Goal: Task Accomplishment & Management: Complete application form

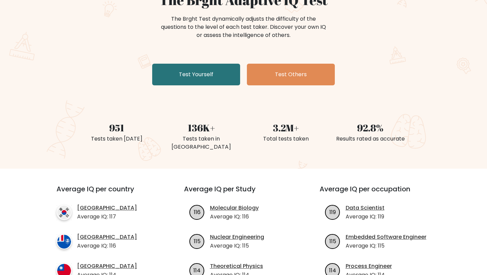
scroll to position [61, 0]
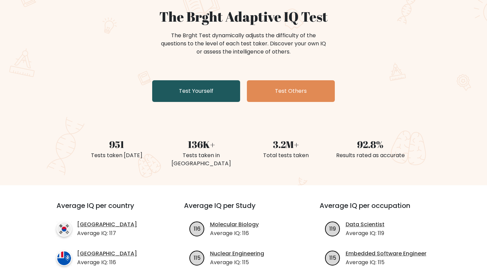
click at [201, 90] on link "Test Yourself" at bounding box center [196, 91] width 88 height 22
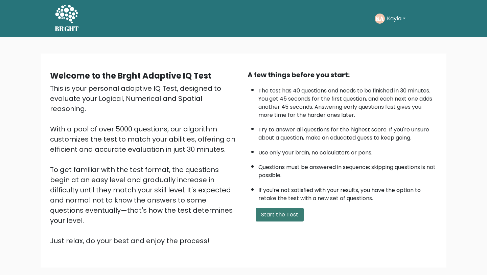
click at [279, 213] on button "Start the Test" at bounding box center [280, 215] width 48 height 14
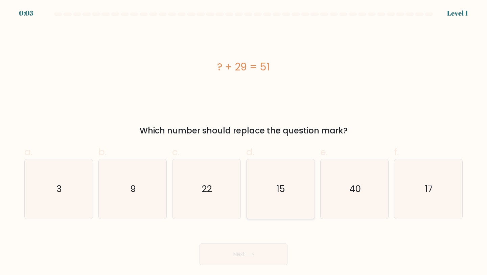
click at [293, 202] on icon "15" at bounding box center [281, 189] width 60 height 60
click at [244, 142] on input "d. 15" at bounding box center [243, 139] width 0 height 4
radio input "true"
click at [251, 274] on body "0:01 Level 1 a." at bounding box center [243, 137] width 487 height 275
click at [251, 263] on button "Next" at bounding box center [244, 254] width 88 height 22
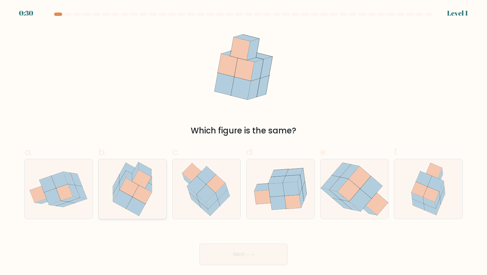
click at [138, 190] on icon at bounding box center [142, 194] width 19 height 19
click at [243, 142] on input "b." at bounding box center [243, 139] width 0 height 4
radio input "true"
click at [254, 254] on icon at bounding box center [249, 255] width 9 height 4
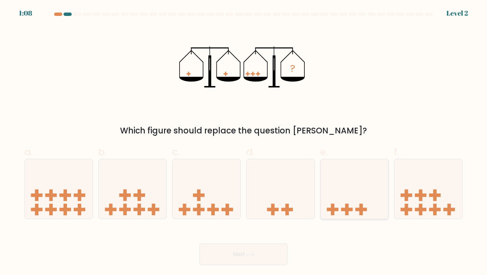
click at [355, 204] on icon at bounding box center [355, 189] width 68 height 56
click at [244, 142] on input "e." at bounding box center [243, 139] width 0 height 4
radio input "true"
click at [263, 253] on button "Next" at bounding box center [244, 254] width 88 height 22
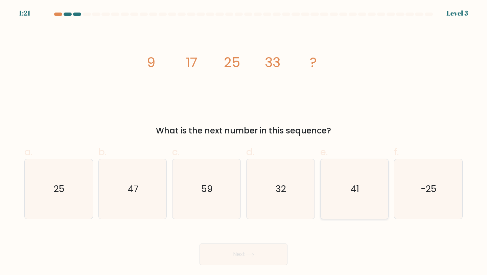
click at [354, 178] on icon "41" at bounding box center [355, 189] width 60 height 60
click at [244, 142] on input "e. 41" at bounding box center [243, 139] width 0 height 4
radio input "true"
click at [264, 252] on button "Next" at bounding box center [244, 254] width 88 height 22
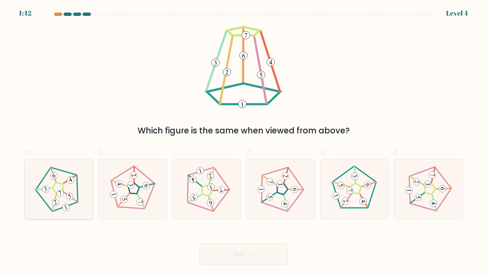
click at [60, 180] on icon at bounding box center [59, 189] width 48 height 48
click at [243, 142] on input "a." at bounding box center [243, 139] width 0 height 4
radio input "true"
click at [267, 251] on button "Next" at bounding box center [244, 254] width 88 height 22
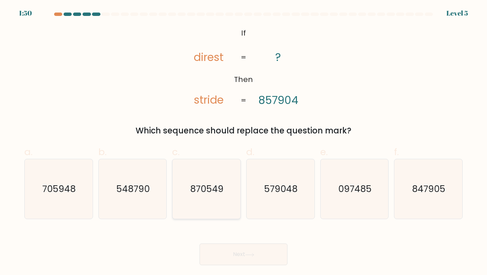
click at [210, 188] on text "870549" at bounding box center [206, 188] width 33 height 13
click at [243, 142] on input "c. 870549" at bounding box center [243, 139] width 0 height 4
radio input "true"
click at [247, 263] on button "Next" at bounding box center [244, 254] width 88 height 22
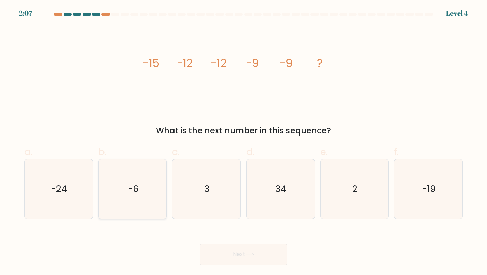
click at [151, 192] on icon "-6" at bounding box center [133, 189] width 60 height 60
click at [243, 142] on input "b. -6" at bounding box center [243, 139] width 0 height 4
radio input "true"
click at [239, 255] on button "Next" at bounding box center [244, 254] width 88 height 22
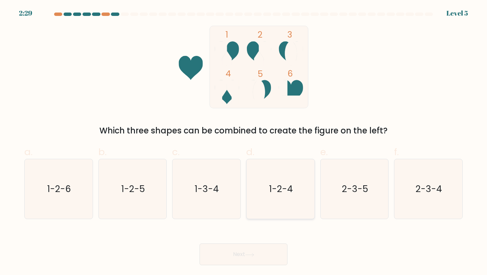
click at [280, 197] on icon "1-2-4" at bounding box center [281, 189] width 60 height 60
click at [244, 142] on input "d. 1-2-4" at bounding box center [243, 139] width 0 height 4
radio input "true"
click at [254, 253] on icon at bounding box center [249, 255] width 9 height 4
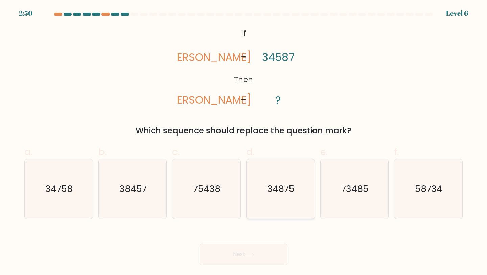
click at [296, 182] on icon "34875" at bounding box center [281, 189] width 60 height 60
click at [244, 142] on input "d. 34875" at bounding box center [243, 139] width 0 height 4
radio input "true"
click at [251, 247] on button "Next" at bounding box center [244, 254] width 88 height 22
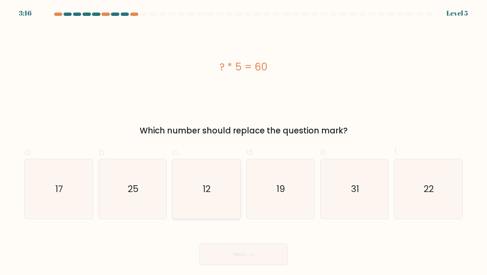
click at [232, 167] on icon "12" at bounding box center [207, 189] width 60 height 60
click at [243, 142] on input "c. 12" at bounding box center [243, 139] width 0 height 4
radio input "true"
click at [260, 254] on button "Next" at bounding box center [244, 254] width 88 height 22
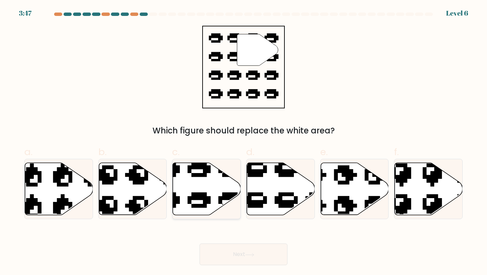
click at [200, 177] on icon at bounding box center [207, 189] width 68 height 52
click at [243, 142] on input "c." at bounding box center [243, 139] width 0 height 4
radio input "true"
click at [244, 250] on button "Next" at bounding box center [244, 254] width 88 height 22
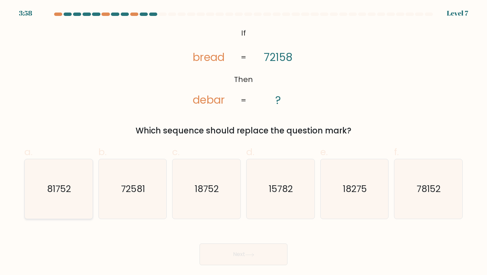
click at [79, 178] on icon "81752" at bounding box center [59, 189] width 60 height 60
click at [243, 142] on input "a. 81752" at bounding box center [243, 139] width 0 height 4
radio input "true"
click at [249, 248] on button "Next" at bounding box center [244, 254] width 88 height 22
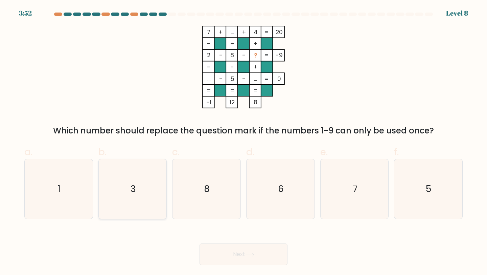
click at [120, 199] on icon "3" at bounding box center [133, 189] width 60 height 60
click at [243, 142] on input "b. 3" at bounding box center [243, 139] width 0 height 4
radio input "true"
click at [237, 254] on button "Next" at bounding box center [244, 254] width 88 height 22
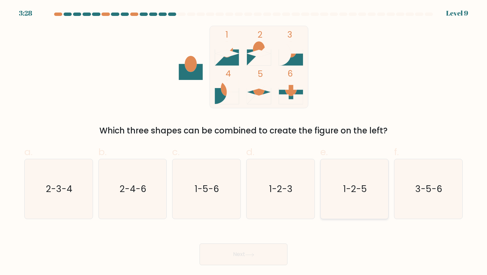
click at [367, 182] on icon "1-2-5" at bounding box center [355, 189] width 60 height 60
click at [244, 142] on input "e. 1-2-5" at bounding box center [243, 139] width 0 height 4
radio input "true"
click at [270, 256] on button "Next" at bounding box center [244, 254] width 88 height 22
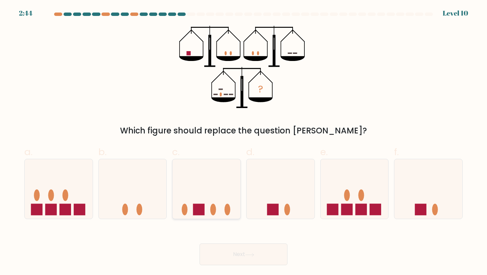
click at [222, 186] on icon at bounding box center [206, 189] width 68 height 56
click at [243, 142] on input "c." at bounding box center [243, 139] width 0 height 4
radio input "true"
click at [251, 251] on button "Next" at bounding box center [244, 254] width 88 height 22
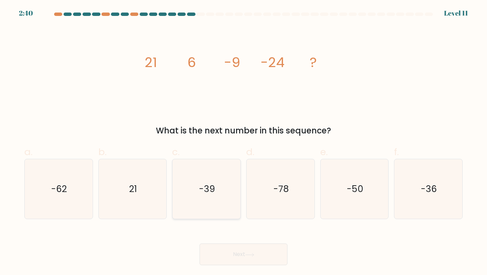
click at [219, 174] on icon "-39" at bounding box center [207, 189] width 60 height 60
click at [243, 142] on input "c. -39" at bounding box center [243, 139] width 0 height 4
radio input "true"
click at [252, 254] on icon at bounding box center [249, 255] width 9 height 4
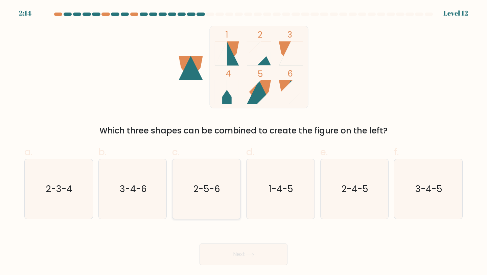
click at [214, 177] on icon "2-5-6" at bounding box center [207, 189] width 60 height 60
click at [243, 142] on input "c. 2-5-6" at bounding box center [243, 139] width 0 height 4
radio input "true"
click at [242, 251] on button "Next" at bounding box center [244, 254] width 88 height 22
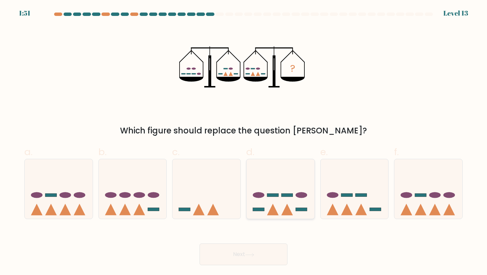
click at [273, 204] on icon at bounding box center [281, 189] width 68 height 56
click at [244, 142] on input "d." at bounding box center [243, 139] width 0 height 4
radio input "true"
click at [239, 253] on button "Next" at bounding box center [244, 254] width 88 height 22
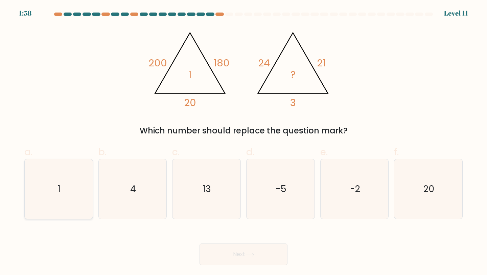
click at [59, 182] on text "1" at bounding box center [59, 188] width 3 height 13
click at [243, 142] on input "a. 1" at bounding box center [243, 139] width 0 height 4
radio input "true"
click at [143, 183] on icon "4" at bounding box center [133, 189] width 60 height 60
click at [243, 142] on input "b. 4" at bounding box center [243, 139] width 0 height 4
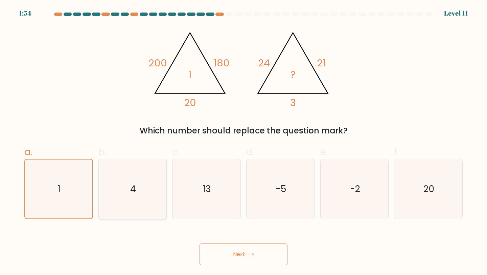
radio input "true"
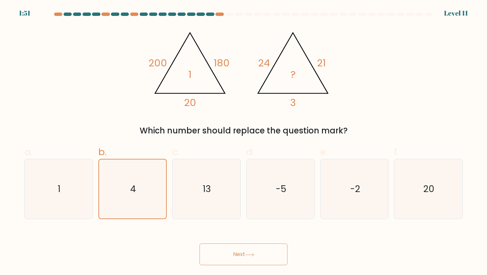
click at [240, 255] on button "Next" at bounding box center [244, 254] width 88 height 22
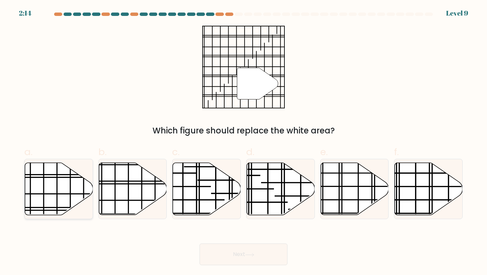
click at [62, 187] on icon at bounding box center [59, 189] width 68 height 52
click at [243, 142] on input "a." at bounding box center [243, 139] width 0 height 4
radio input "true"
click at [239, 247] on button "Next" at bounding box center [244, 254] width 88 height 22
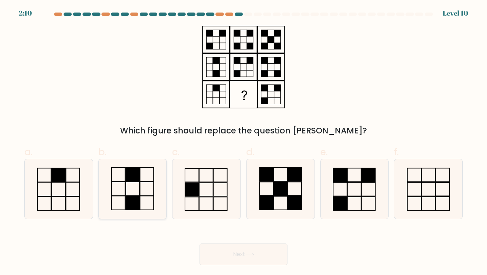
click at [146, 186] on icon at bounding box center [133, 189] width 60 height 60
click at [243, 142] on input "b." at bounding box center [243, 139] width 0 height 4
radio input "true"
click at [220, 252] on button "Next" at bounding box center [244, 254] width 88 height 22
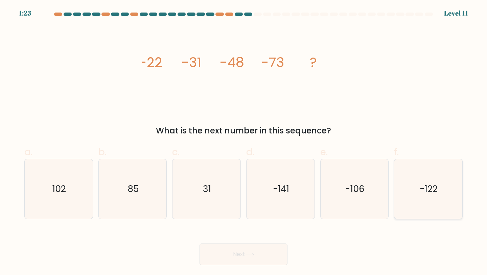
click at [436, 184] on text "-122" at bounding box center [429, 188] width 18 height 13
click at [244, 142] on input "f. -122" at bounding box center [243, 139] width 0 height 4
radio input "true"
click at [272, 249] on button "Next" at bounding box center [244, 254] width 88 height 22
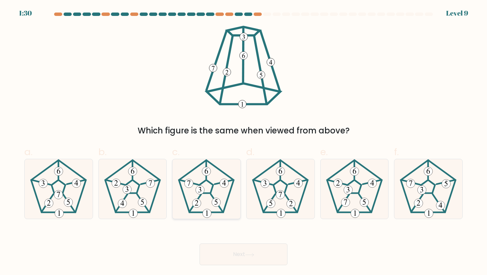
click at [205, 195] on icon at bounding box center [207, 189] width 60 height 60
click at [243, 142] on input "c." at bounding box center [243, 139] width 0 height 4
radio input "true"
click at [224, 251] on button "Next" at bounding box center [244, 254] width 88 height 22
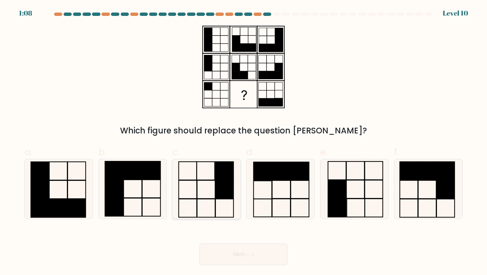
click at [226, 204] on icon at bounding box center [207, 189] width 60 height 60
click at [243, 142] on input "c." at bounding box center [243, 139] width 0 height 4
radio input "true"
click at [260, 254] on button "Next" at bounding box center [244, 254] width 88 height 22
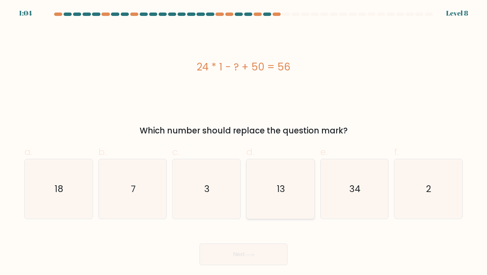
click at [286, 197] on icon "13" at bounding box center [281, 189] width 60 height 60
click at [244, 142] on input "d. 13" at bounding box center [243, 139] width 0 height 4
radio input "true"
click at [270, 254] on button "Next" at bounding box center [244, 254] width 88 height 22
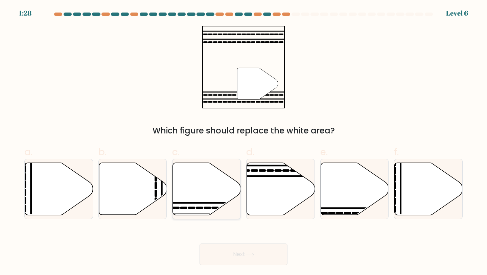
click at [203, 196] on icon at bounding box center [207, 189] width 68 height 52
click at [243, 142] on input "c." at bounding box center [243, 139] width 0 height 4
radio input "true"
click at [232, 256] on button "Next" at bounding box center [244, 254] width 88 height 22
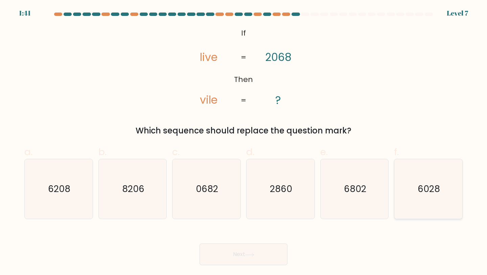
click at [431, 187] on text "6028" at bounding box center [429, 188] width 22 height 13
click at [244, 142] on input "f. 6028" at bounding box center [243, 139] width 0 height 4
radio input "true"
click at [264, 253] on button "Next" at bounding box center [244, 254] width 88 height 22
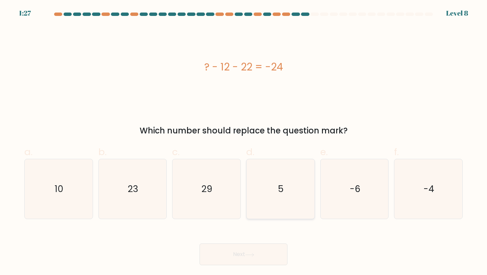
click at [281, 194] on text "5" at bounding box center [281, 188] width 6 height 13
click at [244, 142] on input "d. 5" at bounding box center [243, 139] width 0 height 4
radio input "true"
click at [235, 255] on button "Next" at bounding box center [244, 254] width 88 height 22
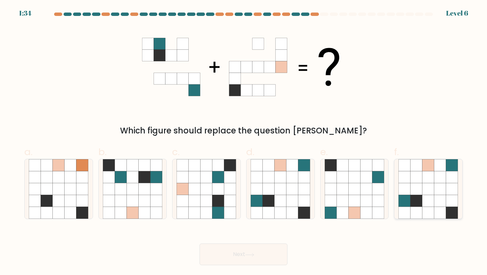
click at [425, 190] on icon at bounding box center [428, 189] width 12 height 12
click at [244, 142] on input "f." at bounding box center [243, 139] width 0 height 4
radio input "true"
click at [301, 187] on icon at bounding box center [304, 189] width 12 height 12
click at [244, 142] on input "d." at bounding box center [243, 139] width 0 height 4
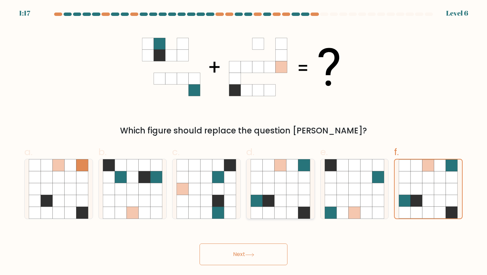
radio input "true"
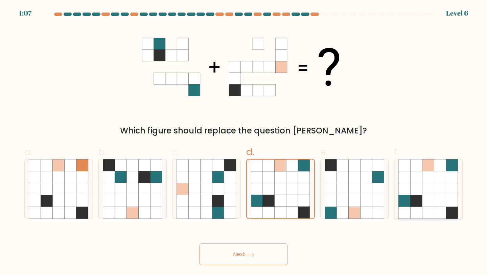
click at [420, 184] on icon at bounding box center [417, 189] width 12 height 12
click at [244, 142] on input "f." at bounding box center [243, 139] width 0 height 4
radio input "true"
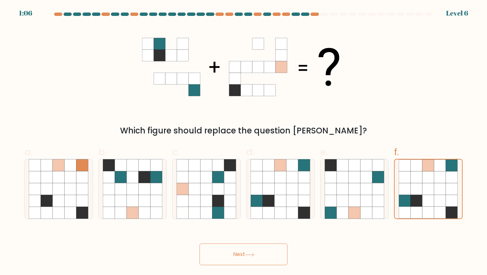
click at [267, 259] on button "Next" at bounding box center [244, 254] width 88 height 22
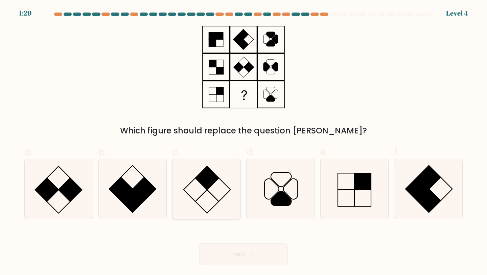
click at [233, 181] on icon at bounding box center [207, 189] width 60 height 60
click at [243, 142] on input "c." at bounding box center [243, 139] width 0 height 4
radio input "true"
click at [247, 252] on button "Next" at bounding box center [244, 254] width 88 height 22
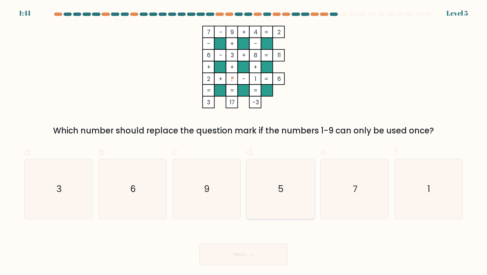
click at [271, 190] on icon "5" at bounding box center [281, 189] width 60 height 60
click at [244, 142] on input "d. 5" at bounding box center [243, 139] width 0 height 4
radio input "true"
click at [257, 253] on button "Next" at bounding box center [244, 254] width 88 height 22
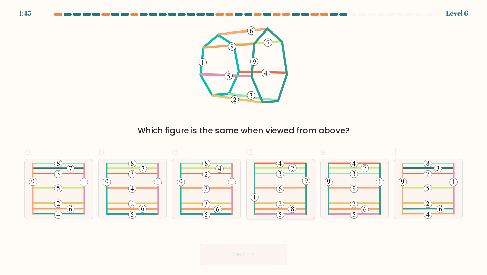
click at [299, 189] on icon at bounding box center [281, 189] width 60 height 60
click at [244, 142] on input "d." at bounding box center [243, 139] width 0 height 4
radio input "true"
click at [269, 254] on button "Next" at bounding box center [244, 254] width 88 height 22
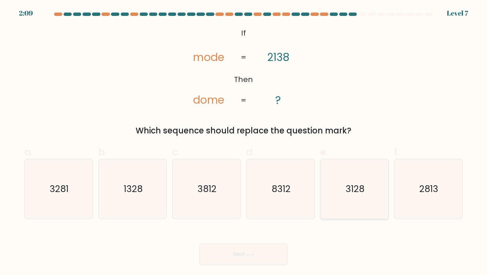
click at [344, 182] on icon "3128" at bounding box center [355, 189] width 60 height 60
click at [244, 142] on input "e. 3128" at bounding box center [243, 139] width 0 height 4
radio input "true"
click at [270, 247] on button "Next" at bounding box center [244, 254] width 88 height 22
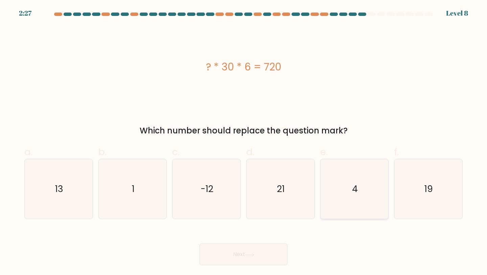
click at [344, 175] on icon "4" at bounding box center [355, 189] width 60 height 60
click at [244, 142] on input "e. 4" at bounding box center [243, 139] width 0 height 4
radio input "true"
click at [268, 248] on button "Next" at bounding box center [244, 254] width 88 height 22
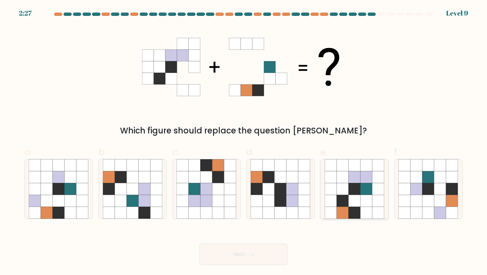
click at [378, 202] on icon at bounding box center [378, 201] width 12 height 12
click at [244, 142] on input "e." at bounding box center [243, 139] width 0 height 4
radio input "true"
click at [262, 257] on button "Next" at bounding box center [244, 254] width 88 height 22
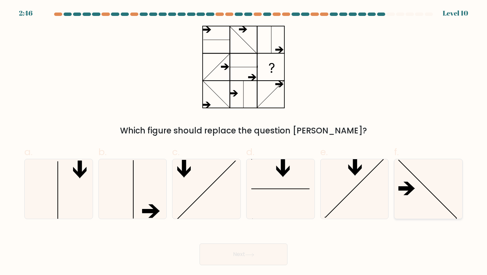
click at [414, 186] on icon at bounding box center [428, 189] width 60 height 60
click at [244, 142] on input "f." at bounding box center [243, 139] width 0 height 4
radio input "true"
click at [270, 248] on button "Next" at bounding box center [244, 254] width 88 height 22
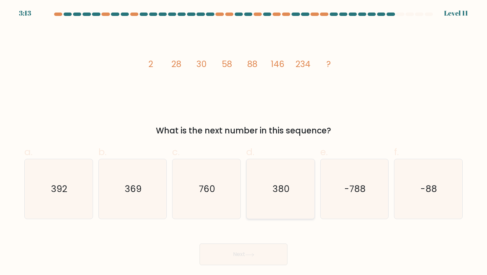
click at [286, 177] on icon "380" at bounding box center [281, 189] width 60 height 60
click at [244, 142] on input "d. 380" at bounding box center [243, 139] width 0 height 4
radio input "true"
click at [249, 250] on button "Next" at bounding box center [244, 254] width 88 height 22
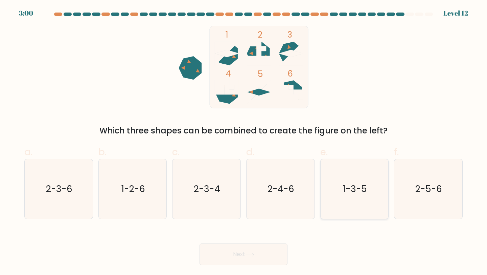
click at [365, 199] on icon "1-3-5" at bounding box center [355, 189] width 60 height 60
click at [244, 142] on input "e. 1-3-5" at bounding box center [243, 139] width 0 height 4
radio input "true"
click at [259, 254] on button "Next" at bounding box center [244, 254] width 88 height 22
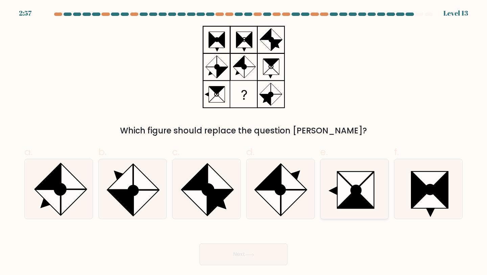
click at [358, 195] on icon at bounding box center [356, 190] width 10 height 10
click at [244, 142] on input "e." at bounding box center [243, 139] width 0 height 4
radio input "true"
click at [263, 252] on button "Next" at bounding box center [244, 254] width 88 height 22
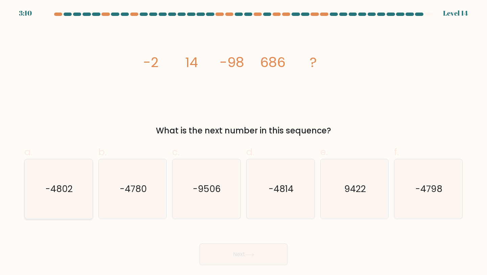
click at [70, 177] on icon "-4802" at bounding box center [59, 189] width 60 height 60
click at [243, 142] on input "a. -4802" at bounding box center [243, 139] width 0 height 4
radio input "true"
click at [229, 253] on button "Next" at bounding box center [244, 254] width 88 height 22
